Goal: Register for event/course

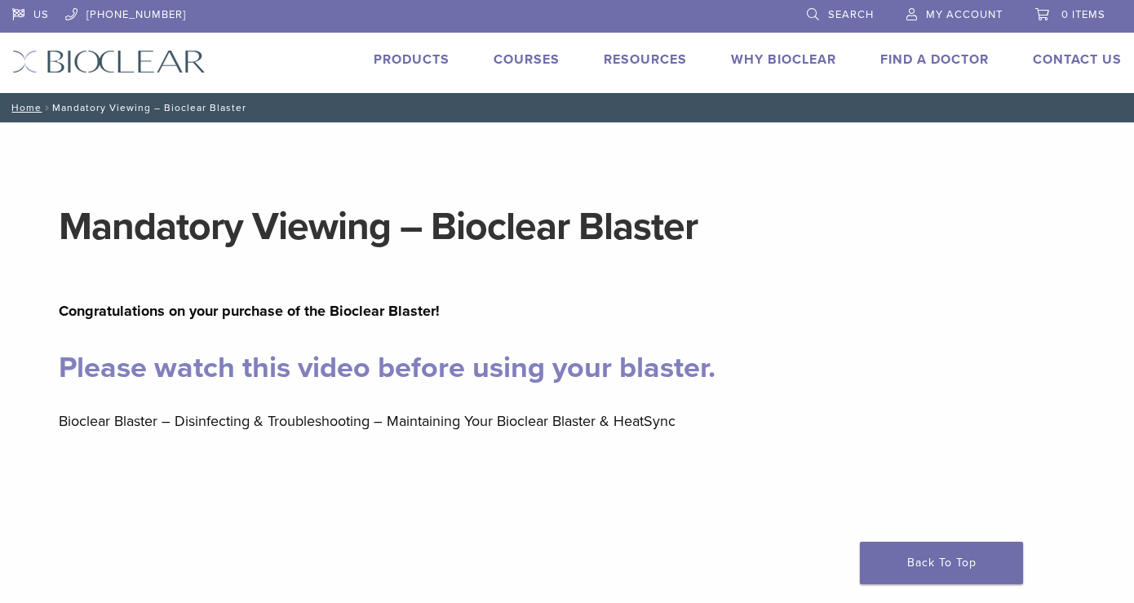
scroll to position [340, 0]
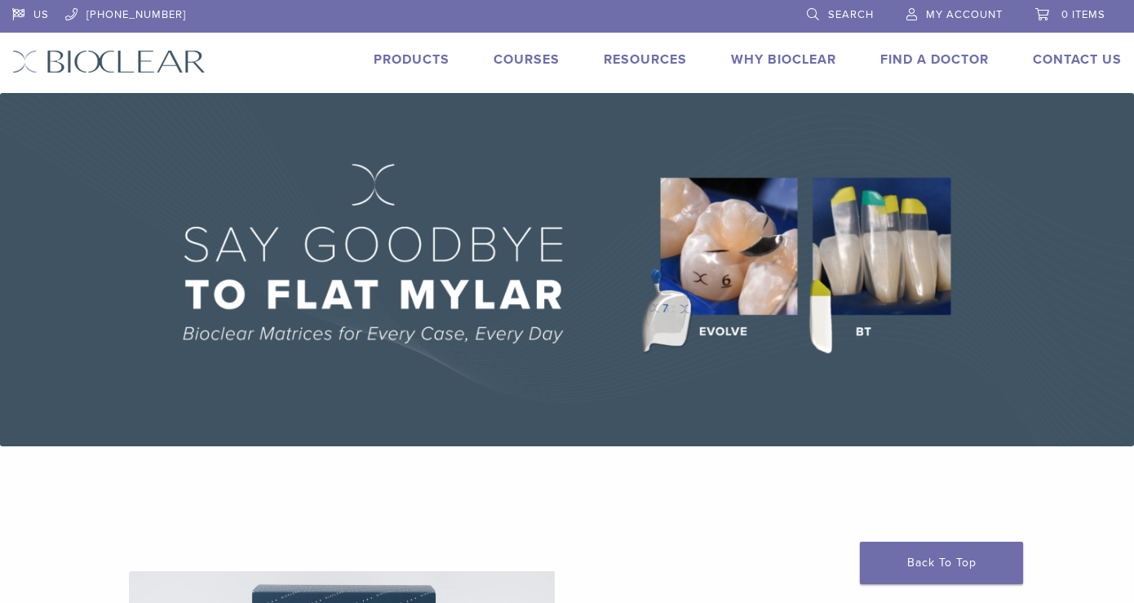
click at [862, 10] on span "Search" at bounding box center [851, 14] width 46 height 13
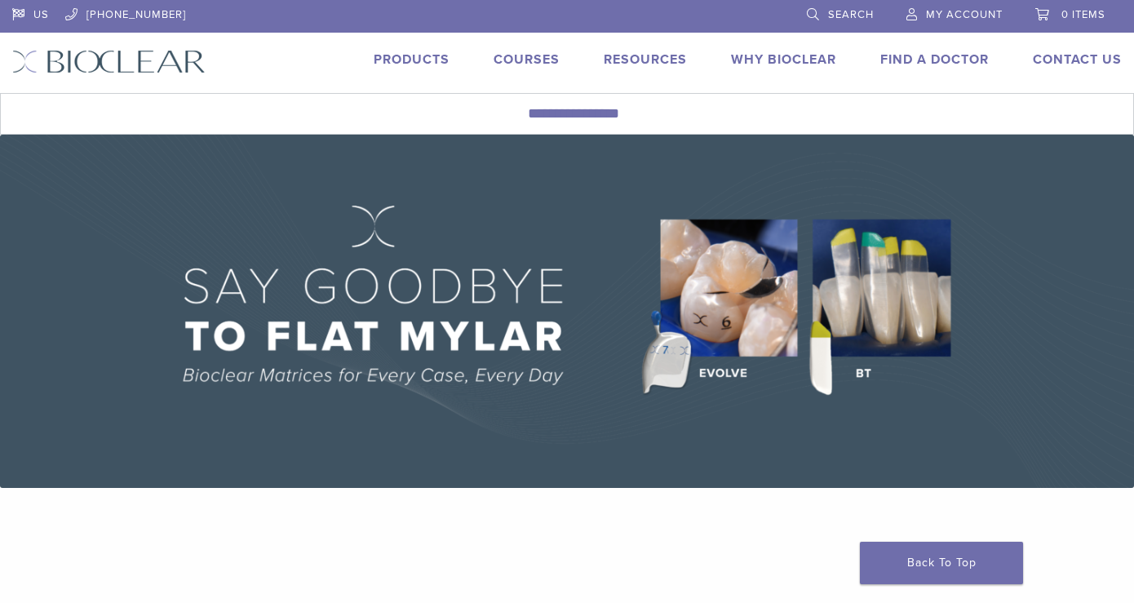
click at [537, 46] on div "US 1.855.712.5327 Search My Account 0 items Cart No products in the cart. Back …" at bounding box center [567, 46] width 1134 height 93
click at [532, 55] on link "Courses" at bounding box center [527, 59] width 66 height 16
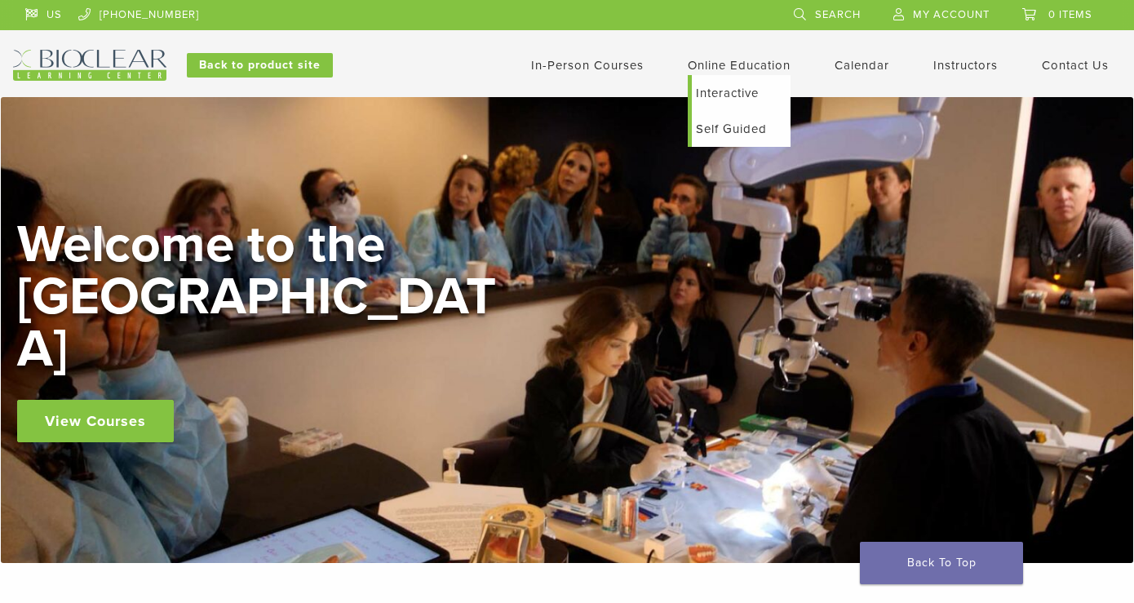
click at [720, 95] on link "Interactive" at bounding box center [741, 93] width 99 height 36
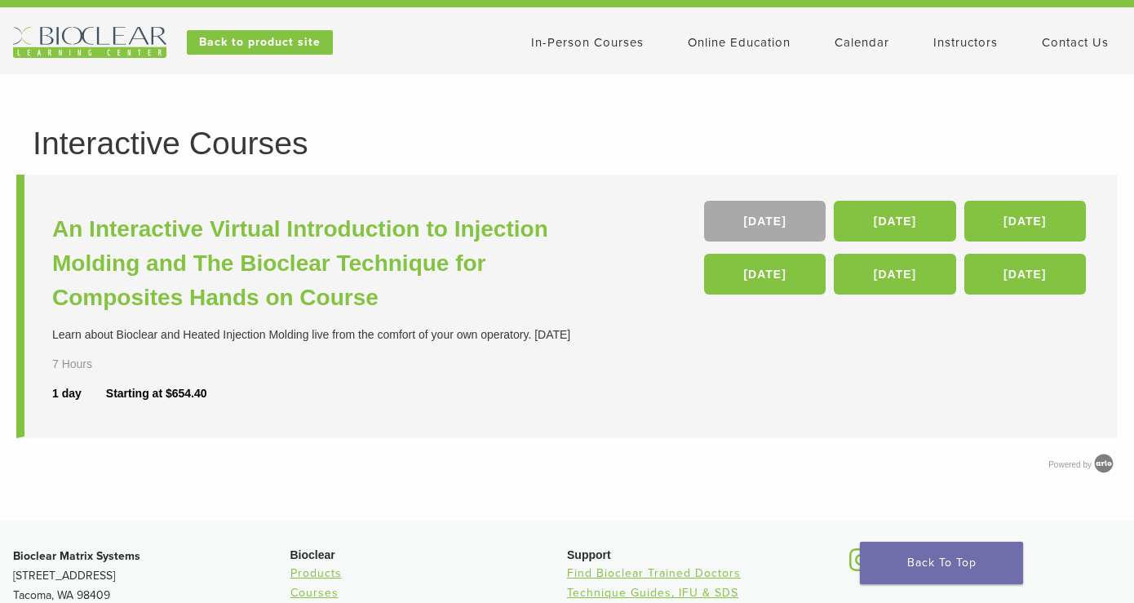
scroll to position [24, 0]
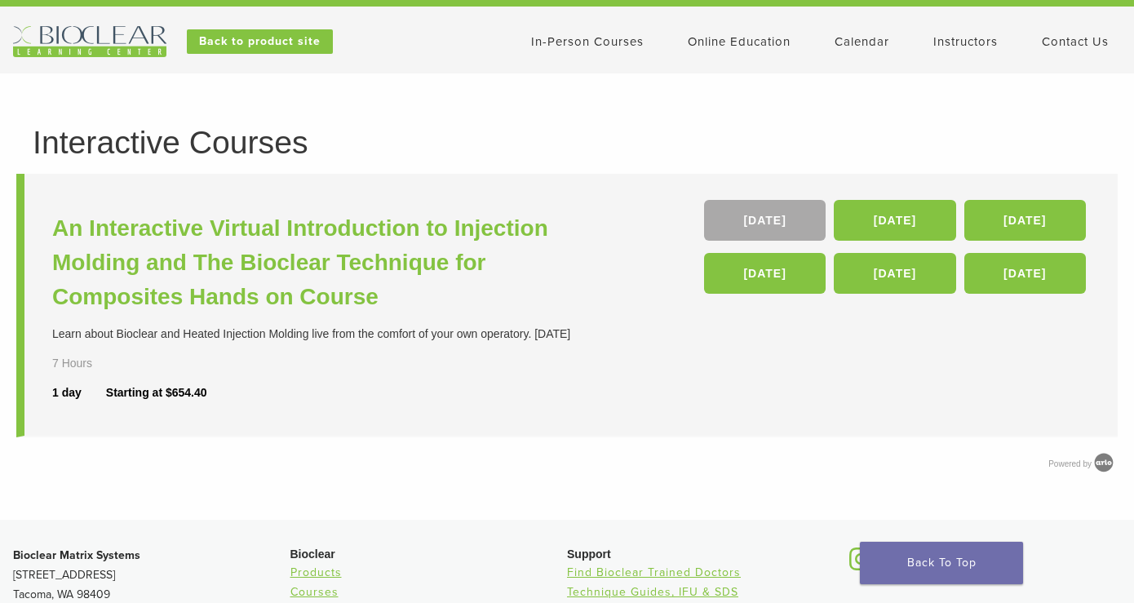
click at [396, 209] on div "An Interactive Virtual Introduction to Injection Molding and The Bioclear Techn…" at bounding box center [311, 305] width 519 height 210
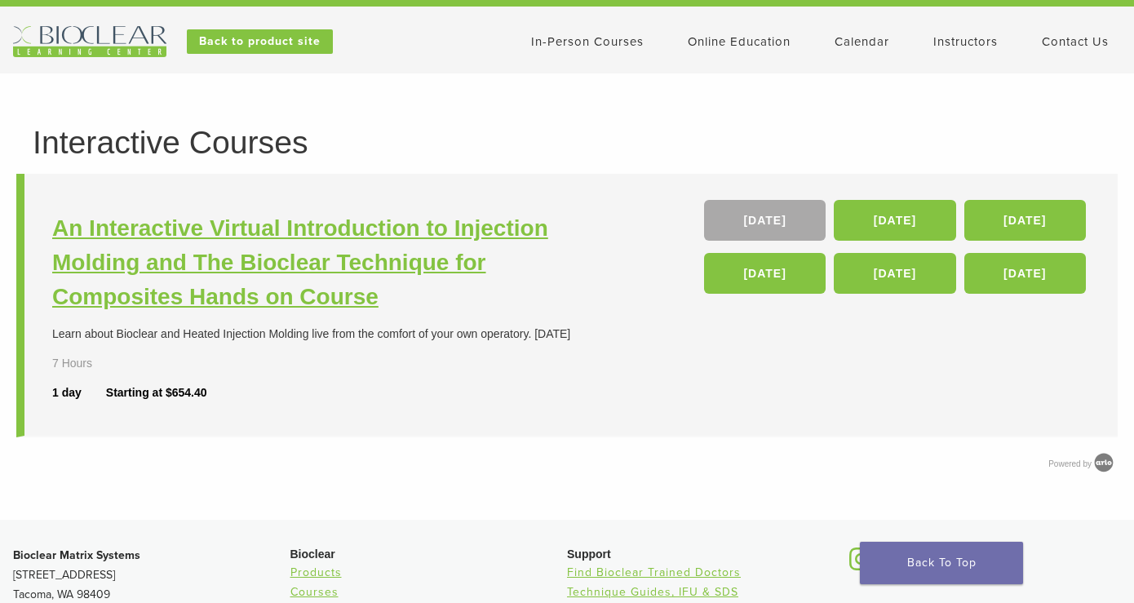
click at [380, 258] on h3 "An Interactive Virtual Introduction to Injection Molding and The Bioclear Techn…" at bounding box center [311, 262] width 519 height 103
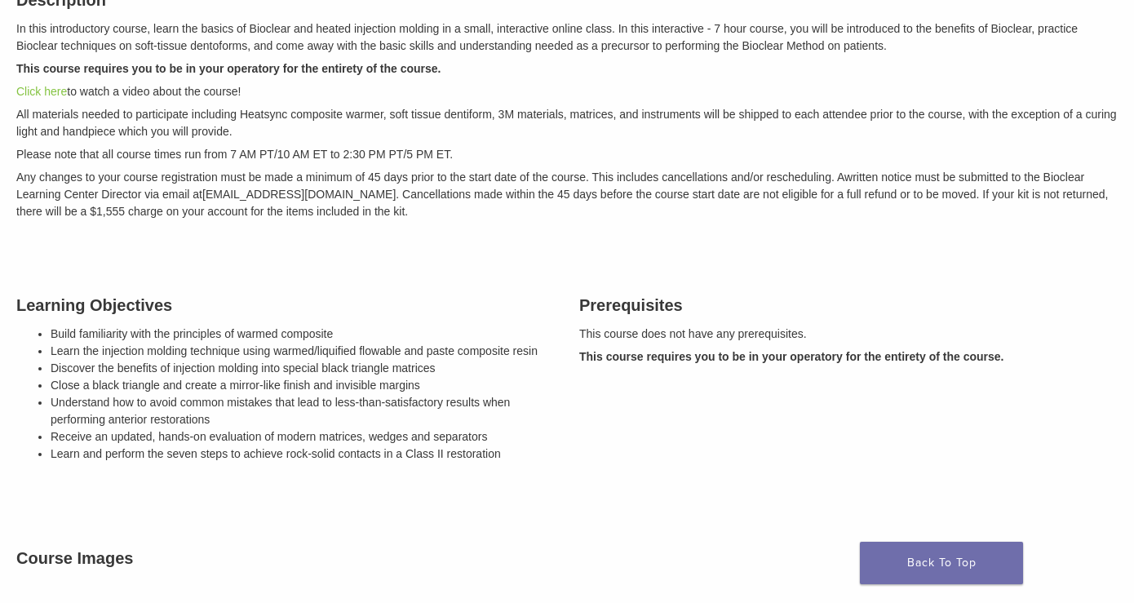
scroll to position [187, 0]
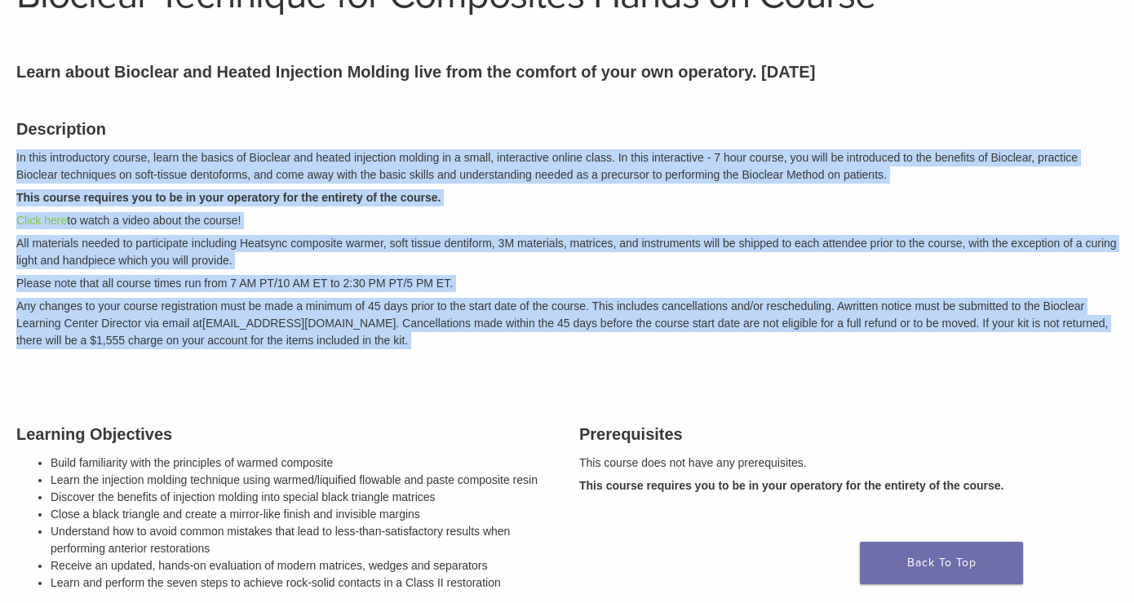
drag, startPoint x: 404, startPoint y: 389, endPoint x: 0, endPoint y: 148, distance: 470.1
copy div "Lo ipsu dolorsitamet consec, adipi eli seddoe te Incididu utl etdolo magnaaliq …"
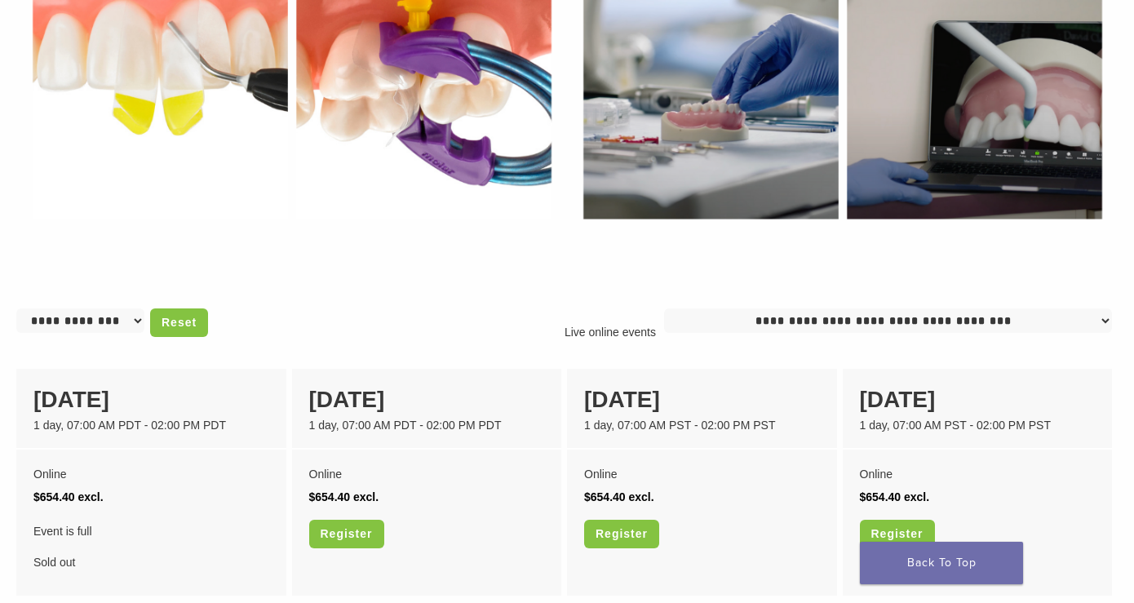
scroll to position [1246, 0]
